Goal: Task Accomplishment & Management: Use online tool/utility

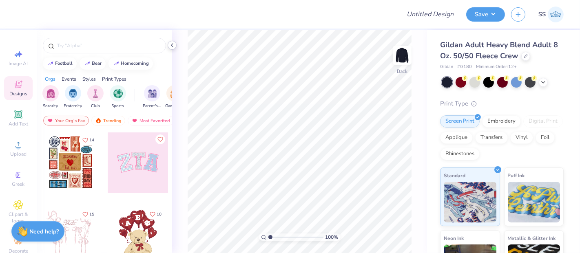
click at [173, 44] on icon at bounding box center [172, 45] width 7 height 7
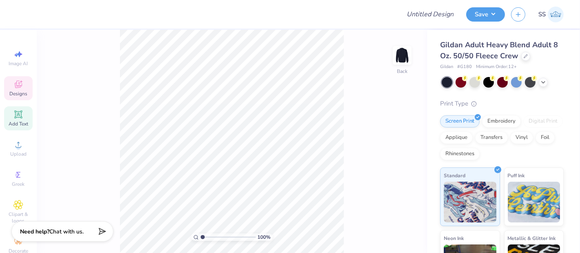
click at [17, 116] on icon at bounding box center [18, 114] width 6 height 6
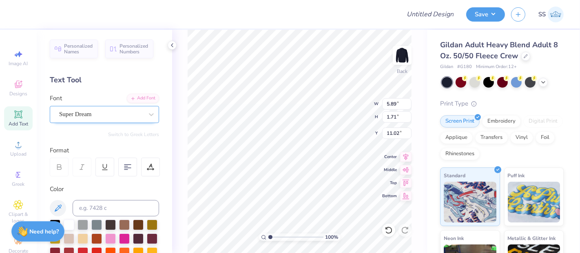
click at [103, 116] on div "Super Dream" at bounding box center [101, 114] width 86 height 13
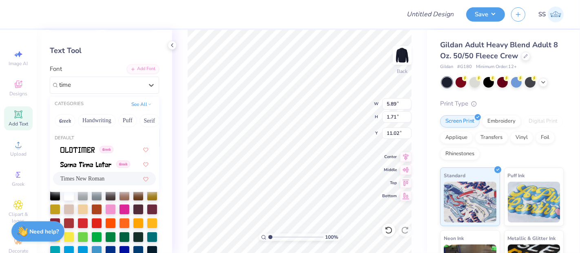
scroll to position [30, 0]
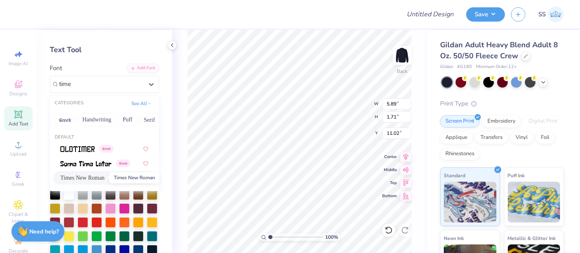
click at [100, 180] on span "Times New Roman" at bounding box center [82, 178] width 44 height 9
type input "time"
type input "6.15"
type input "1.63"
type input "10.91"
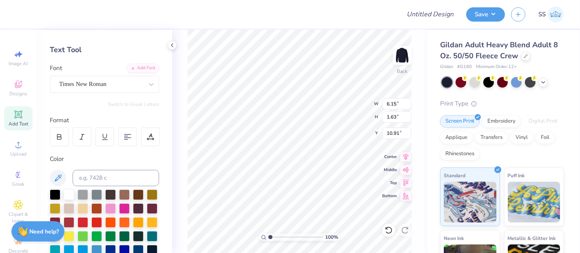
scroll to position [7, 1]
type textarea "AM"
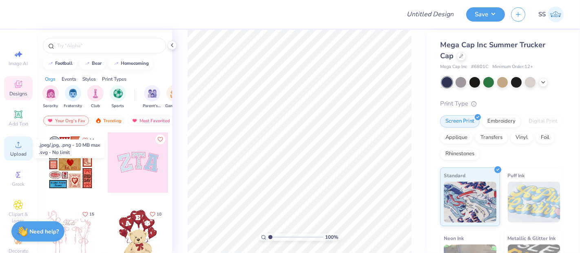
click at [13, 144] on icon at bounding box center [18, 145] width 10 height 10
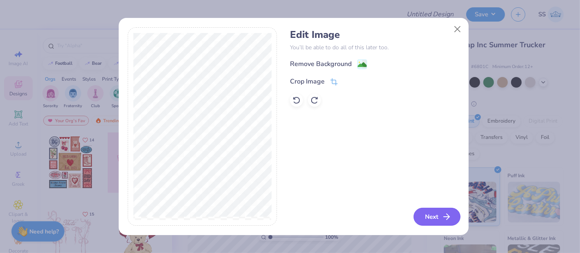
click at [442, 216] on icon "button" at bounding box center [447, 217] width 10 height 10
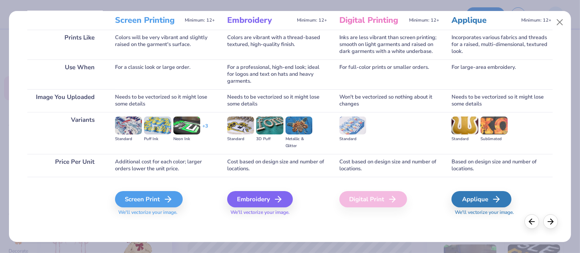
scroll to position [112, 0]
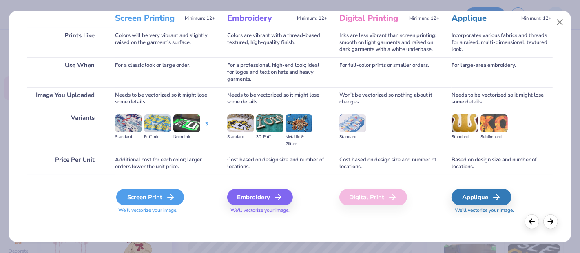
click at [172, 200] on icon at bounding box center [171, 197] width 10 height 10
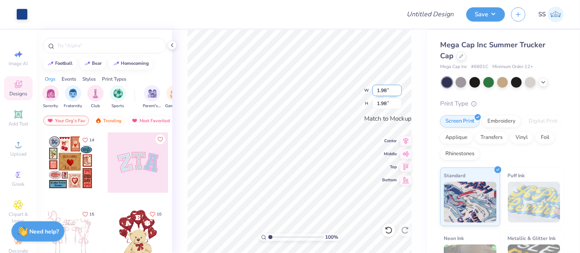
drag, startPoint x: 388, startPoint y: 91, endPoint x: 377, endPoint y: 89, distance: 10.8
click at [377, 89] on input "1.98" at bounding box center [386, 90] width 29 height 11
type input "2.00"
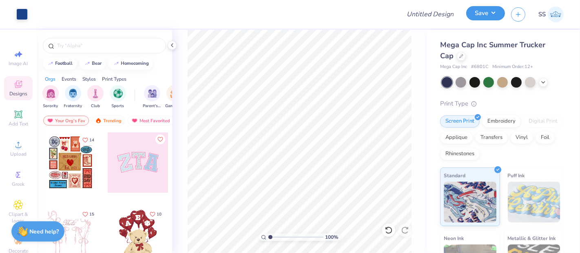
click at [489, 15] on button "Save" at bounding box center [485, 13] width 39 height 14
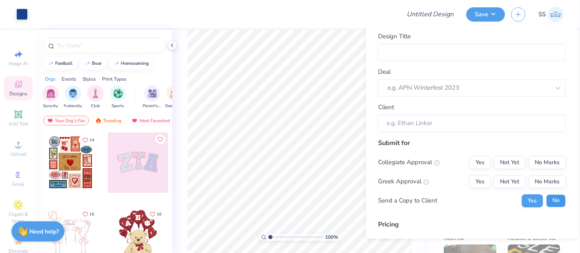
click at [548, 199] on button "No" at bounding box center [556, 200] width 20 height 13
click at [479, 162] on button "Yes" at bounding box center [479, 162] width 21 height 13
click at [542, 182] on button "No Marks" at bounding box center [547, 181] width 37 height 13
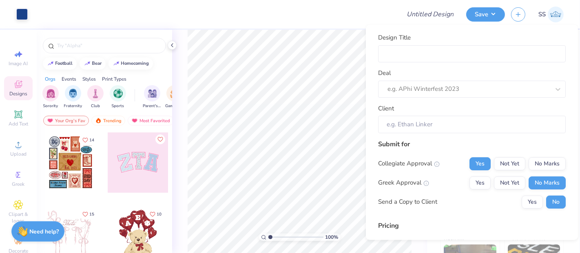
type input "$21.45"
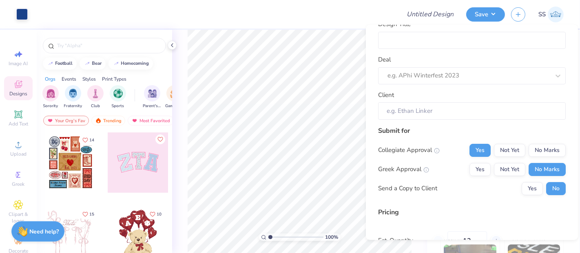
scroll to position [0, 0]
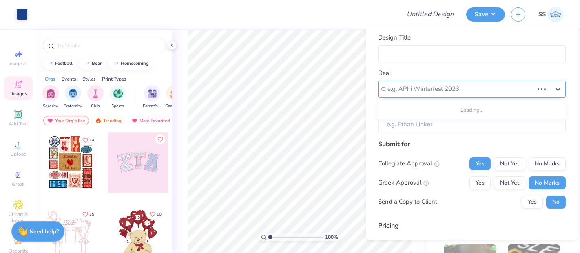
click at [475, 90] on div at bounding box center [460, 89] width 146 height 11
type input "wash"
type input "amer"
type input "col"
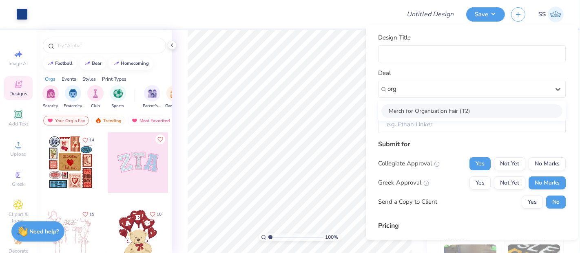
click at [419, 105] on div "Merch for Organization Fair (T2)" at bounding box center [471, 110] width 181 height 13
type input "org"
type input "Frances Ricks"
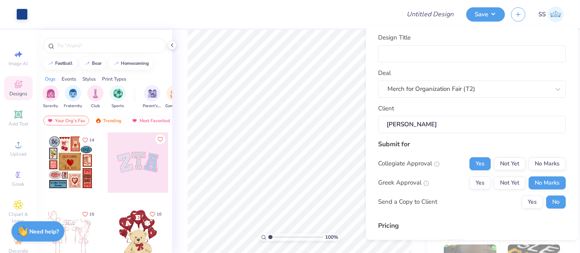
type input "$21.45"
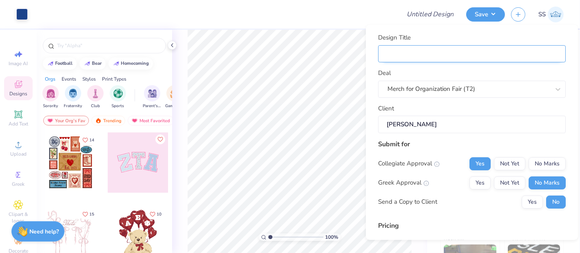
click at [431, 53] on input "Design Title" at bounding box center [472, 53] width 188 height 17
type input "M"
type input "Me"
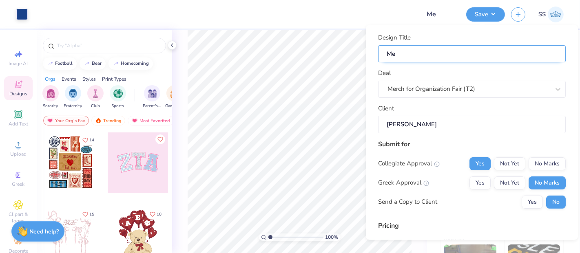
type input "Mer"
type input "Merch"
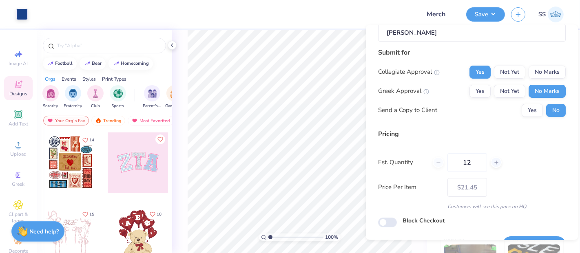
scroll to position [112, 0]
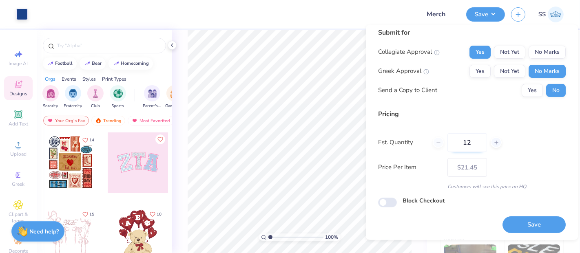
drag, startPoint x: 473, startPoint y: 145, endPoint x: 458, endPoint y: 141, distance: 15.1
click at [458, 141] on input "12" at bounding box center [467, 142] width 40 height 19
type input "24"
type input "$13.93"
type input "24"
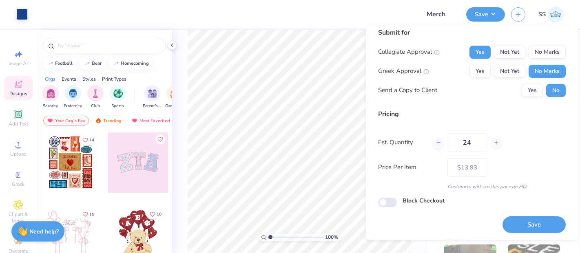
click at [524, 147] on div "Est. Quantity 24" at bounding box center [472, 142] width 188 height 19
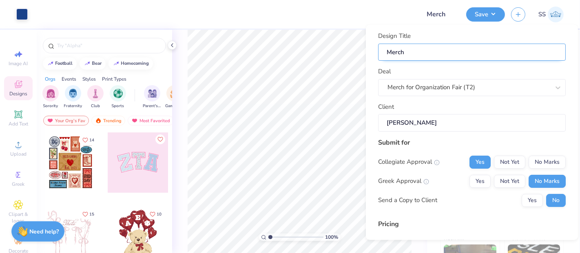
scroll to position [0, 0]
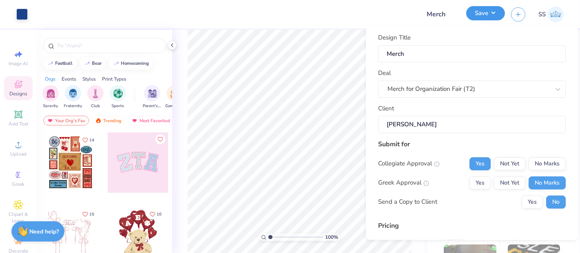
click at [495, 14] on button "Save" at bounding box center [485, 13] width 39 height 14
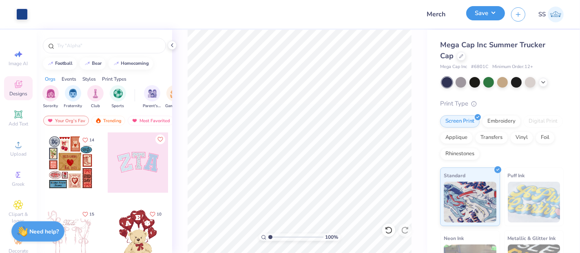
click at [495, 13] on button "Save" at bounding box center [485, 13] width 39 height 14
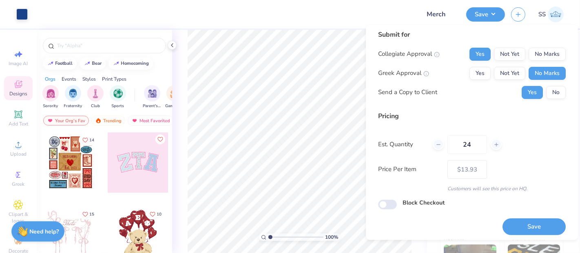
scroll to position [112, 0]
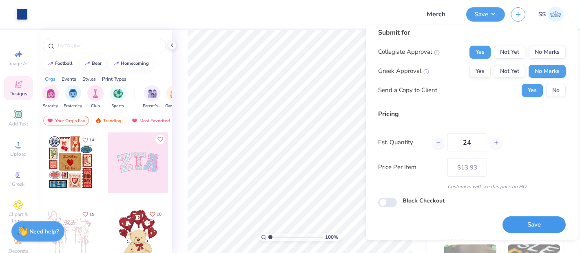
click at [537, 220] on button "Save" at bounding box center [533, 225] width 63 height 17
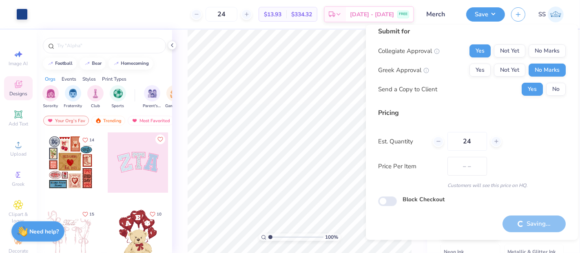
scroll to position [6, 0]
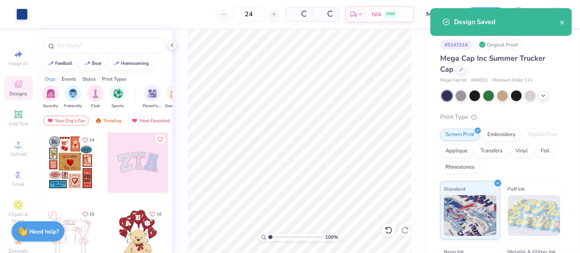
type input "$13.93"
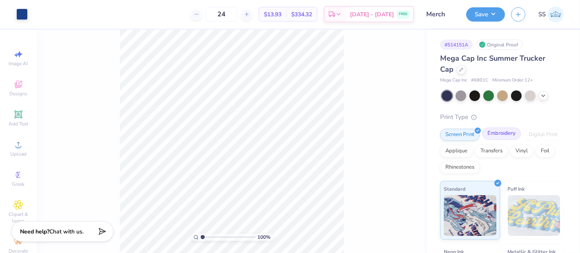
click at [508, 135] on div "Embroidery" at bounding box center [501, 134] width 39 height 12
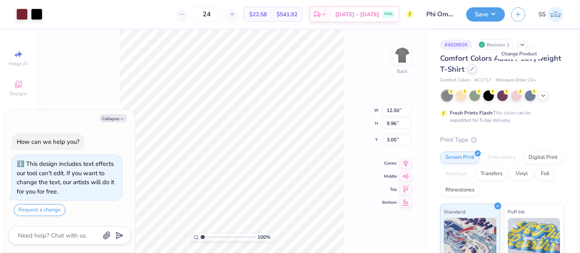
click at [477, 71] on div at bounding box center [472, 68] width 9 height 9
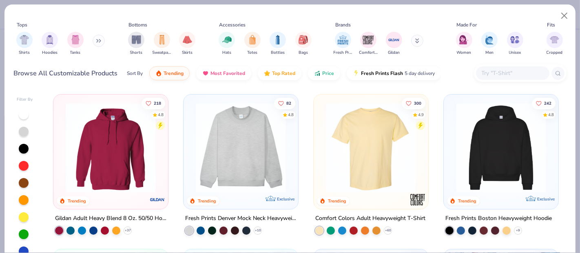
type textarea "x"
click at [490, 67] on div at bounding box center [512, 72] width 73 height 13
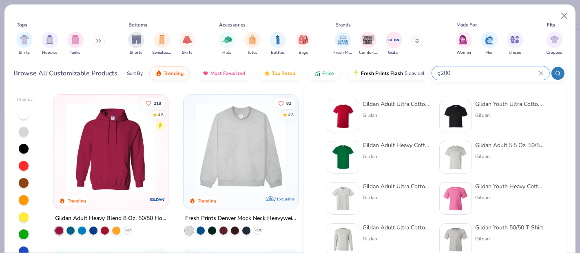
type input "g200"
click at [416, 106] on div "Gildan Adult Ultra Cotton 6 Oz. T-Shirt" at bounding box center [397, 104] width 69 height 9
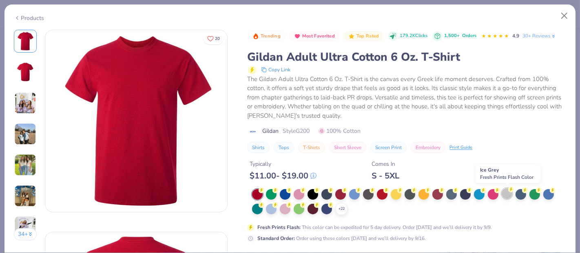
click at [264, 189] on circle at bounding box center [262, 191] width 6 height 6
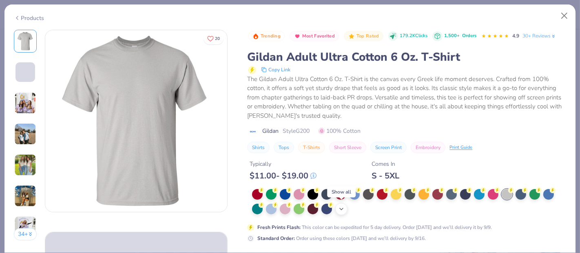
click at [343, 211] on icon at bounding box center [341, 209] width 7 height 7
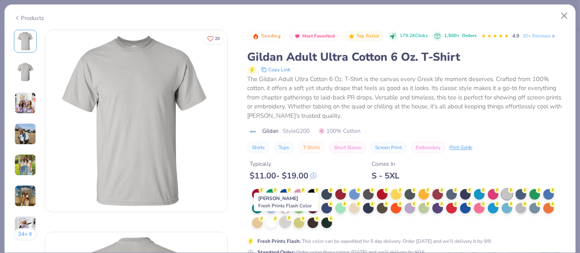
click at [283, 223] on div at bounding box center [285, 222] width 11 height 11
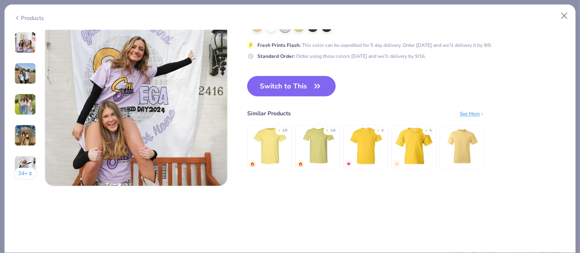
scroll to position [1245, 0]
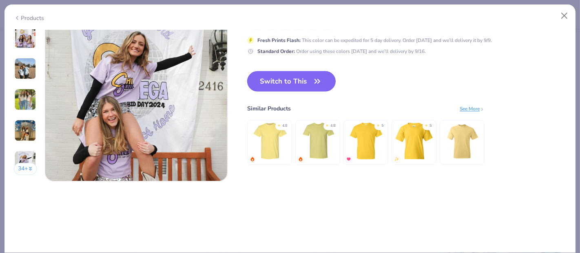
click at [297, 80] on button "Switch to This" at bounding box center [291, 81] width 88 height 20
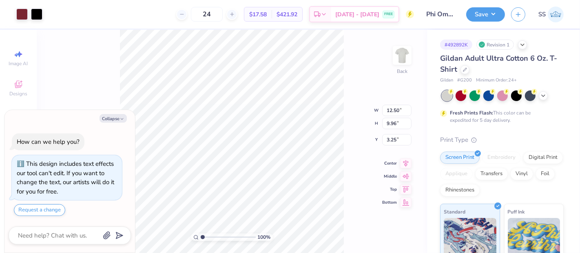
type textarea "x"
type input "3.00"
click at [398, 105] on input "12.50" at bounding box center [396, 103] width 29 height 11
type input "12"
type textarea "x"
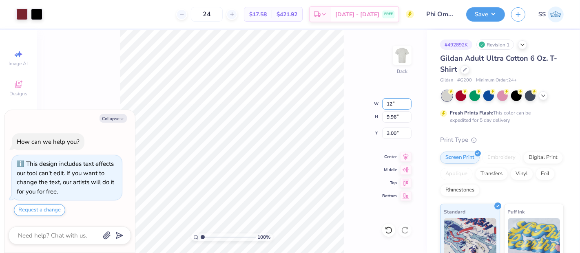
type input "12.00"
type input "9.56"
click at [396, 135] on input "3.20" at bounding box center [396, 133] width 29 height 11
type input "3"
type textarea "x"
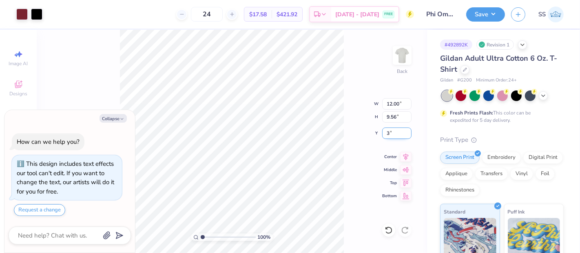
type input "3.00"
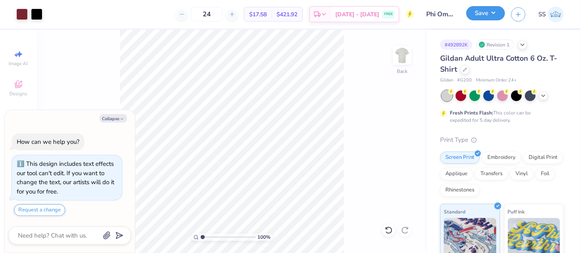
click at [483, 19] on button "Save" at bounding box center [485, 13] width 39 height 14
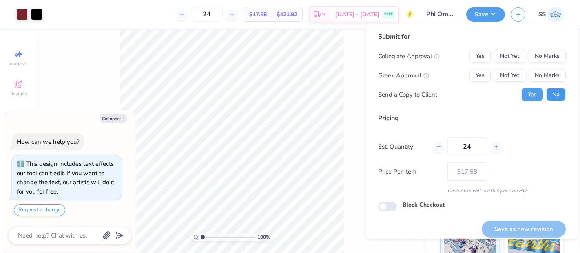
click at [548, 96] on button "No" at bounding box center [556, 94] width 20 height 13
type textarea "x"
click at [504, 76] on button "Not Yet" at bounding box center [509, 75] width 31 height 13
click at [551, 57] on button "No Marks" at bounding box center [547, 56] width 37 height 13
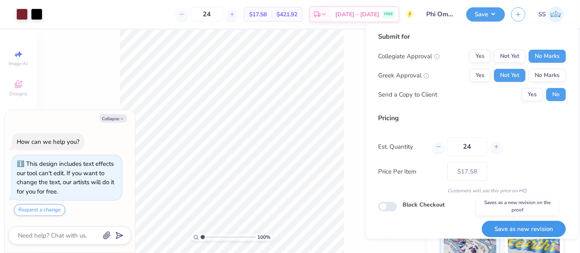
click at [526, 230] on button "Save as new revision" at bounding box center [524, 229] width 84 height 17
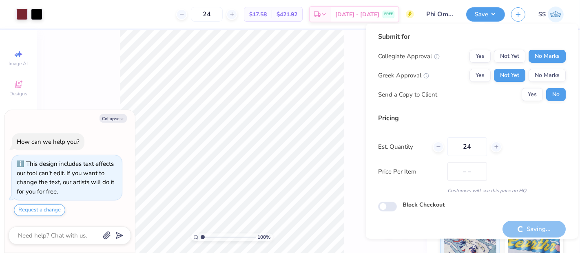
type input "$17.58"
type textarea "x"
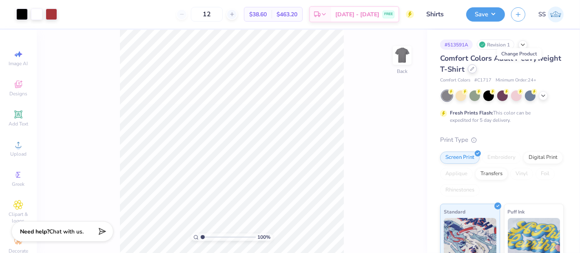
click at [474, 71] on icon at bounding box center [472, 68] width 3 height 3
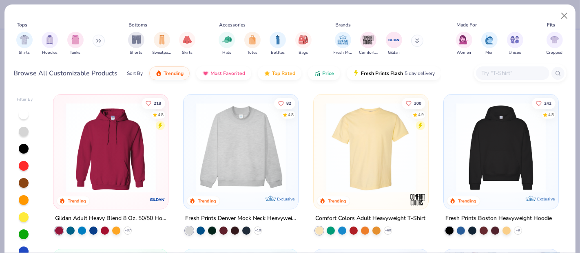
click at [502, 76] on input "text" at bounding box center [512, 73] width 63 height 9
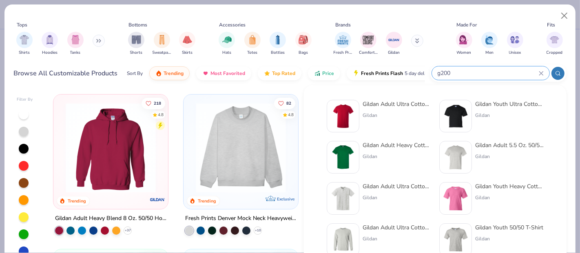
type input "g200"
click at [402, 106] on div "Gildan Adult Ultra Cotton 6 Oz. T-Shirt" at bounding box center [397, 104] width 69 height 9
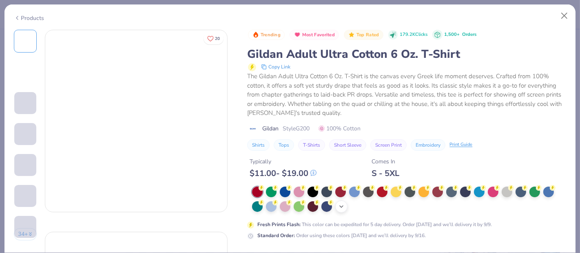
click at [340, 206] on icon at bounding box center [341, 206] width 7 height 7
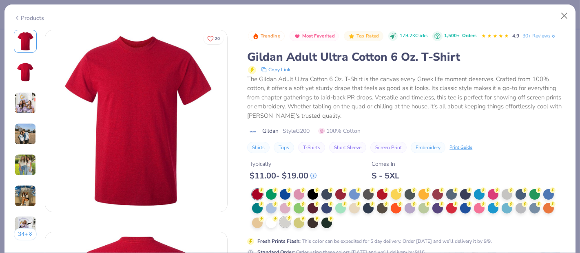
click at [288, 221] on div at bounding box center [285, 222] width 11 height 11
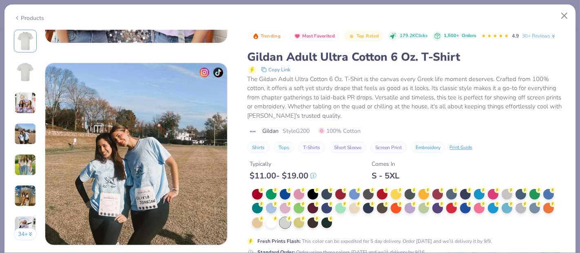
scroll to position [1219, 0]
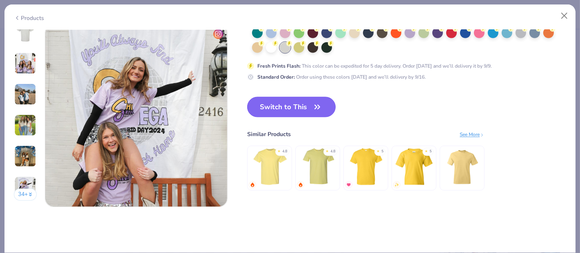
click at [304, 104] on button "Switch to This" at bounding box center [291, 107] width 88 height 20
click at [281, 103] on button "Switch to This" at bounding box center [291, 107] width 88 height 20
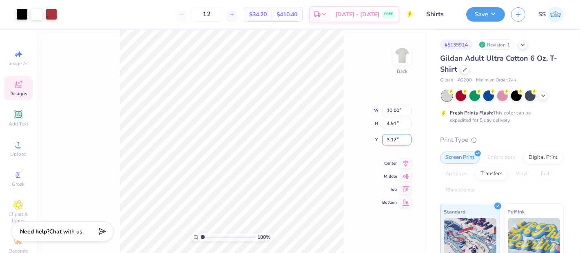
click at [396, 141] on input "3.17" at bounding box center [396, 139] width 29 height 11
type input "3.00"
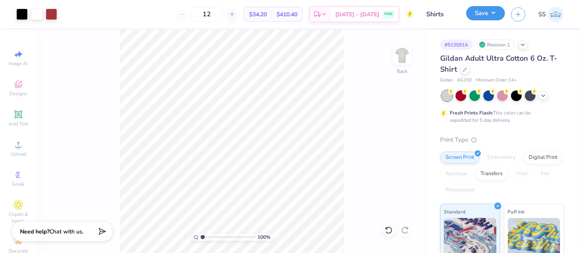
click at [488, 13] on button "Save" at bounding box center [485, 13] width 39 height 14
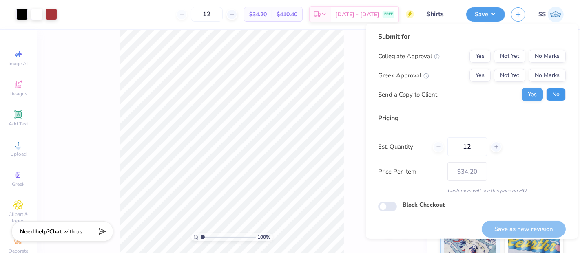
click at [555, 95] on button "No" at bounding box center [556, 94] width 20 height 13
click at [510, 75] on button "Not Yet" at bounding box center [509, 75] width 31 height 13
click at [539, 58] on button "No Marks" at bounding box center [547, 56] width 37 height 13
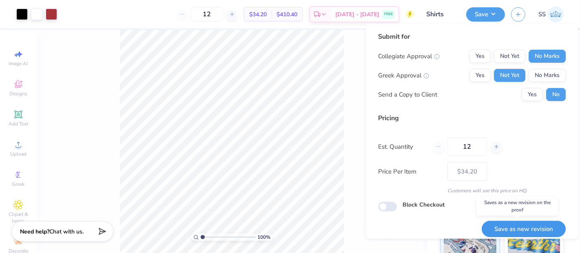
click at [534, 226] on button "Save as new revision" at bounding box center [524, 229] width 84 height 17
type input "$34.20"
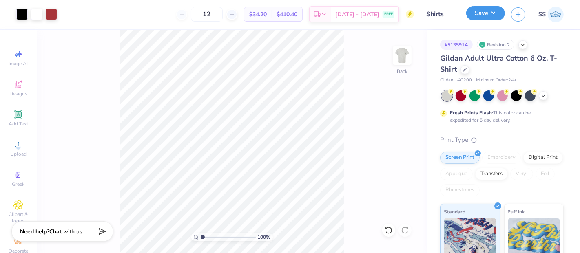
click at [486, 19] on button "Save" at bounding box center [485, 13] width 39 height 14
